Goal: Check status: Check status

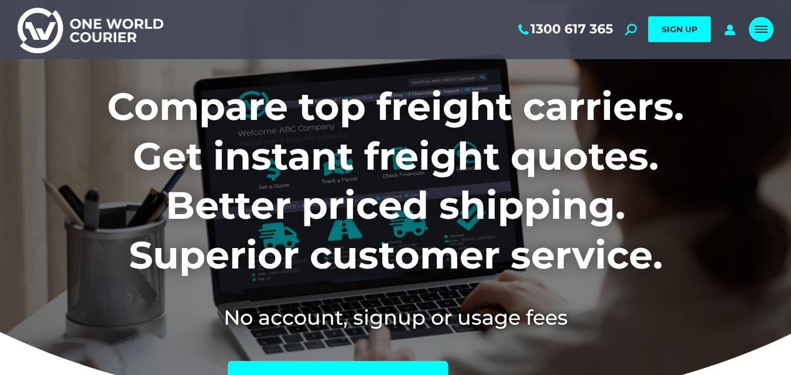
click at [759, 37] on link "Mobile menu icon" at bounding box center [761, 29] width 25 height 25
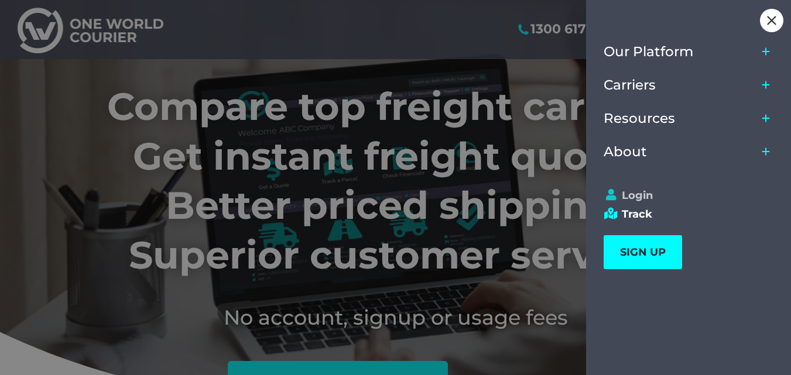
click at [643, 192] on link "Login" at bounding box center [682, 195] width 159 height 13
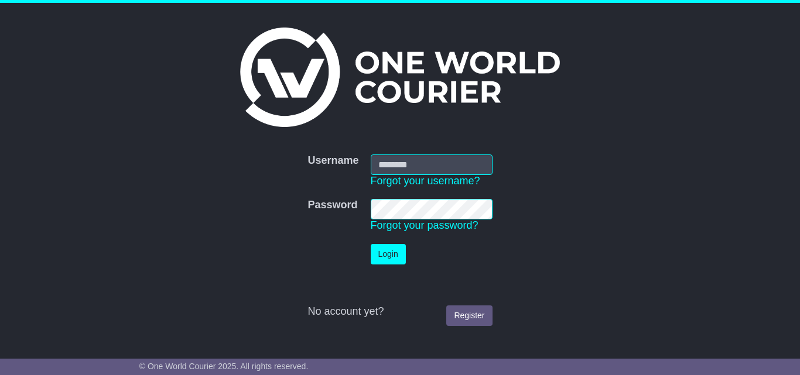
type input "**********"
click at [396, 258] on button "Login" at bounding box center [387, 254] width 35 height 20
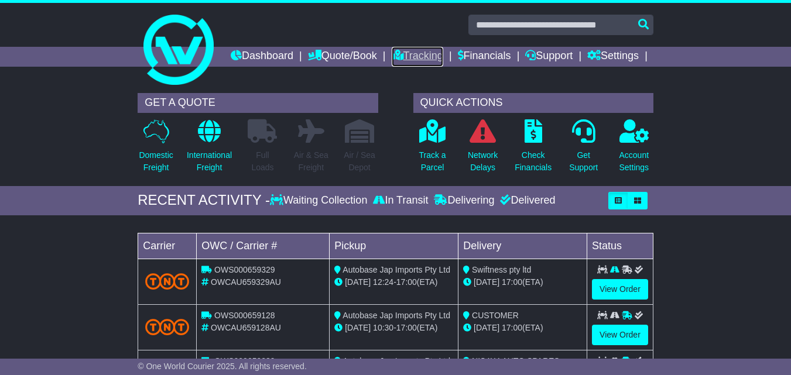
click at [443, 53] on link "Tracking" at bounding box center [418, 57] width 52 height 20
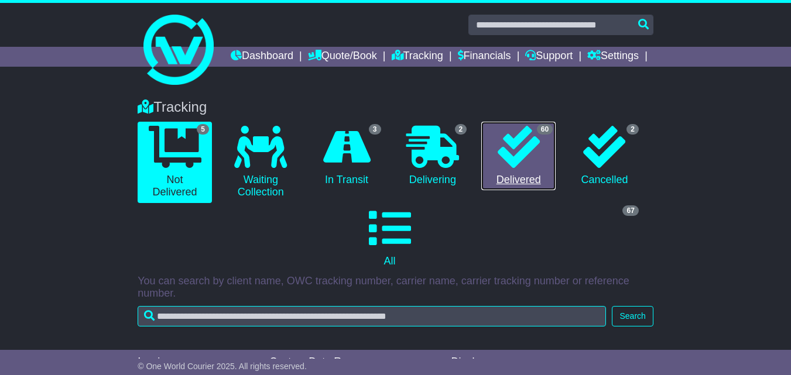
click at [508, 191] on link "60 Delivered" at bounding box center [518, 156] width 74 height 69
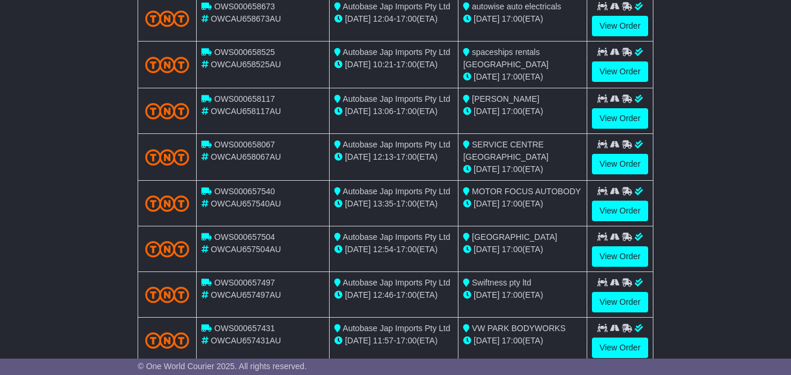
scroll to position [513, 0]
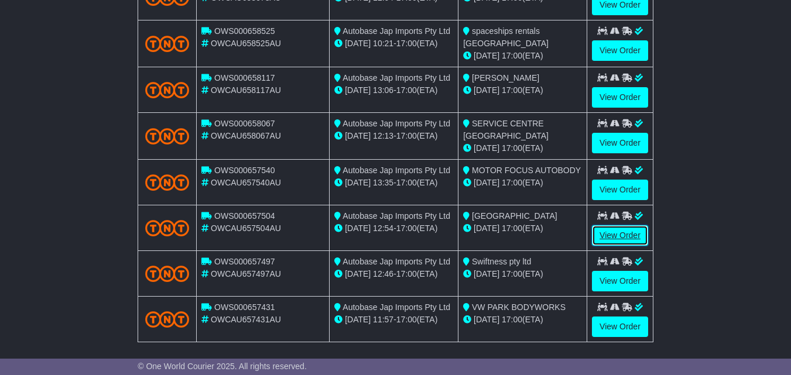
click at [616, 246] on link "View Order" at bounding box center [620, 235] width 56 height 20
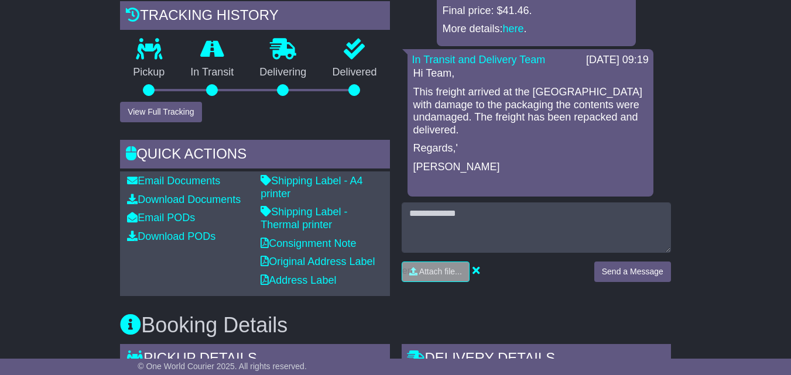
scroll to position [371, 0]
